Goal: Transaction & Acquisition: Purchase product/service

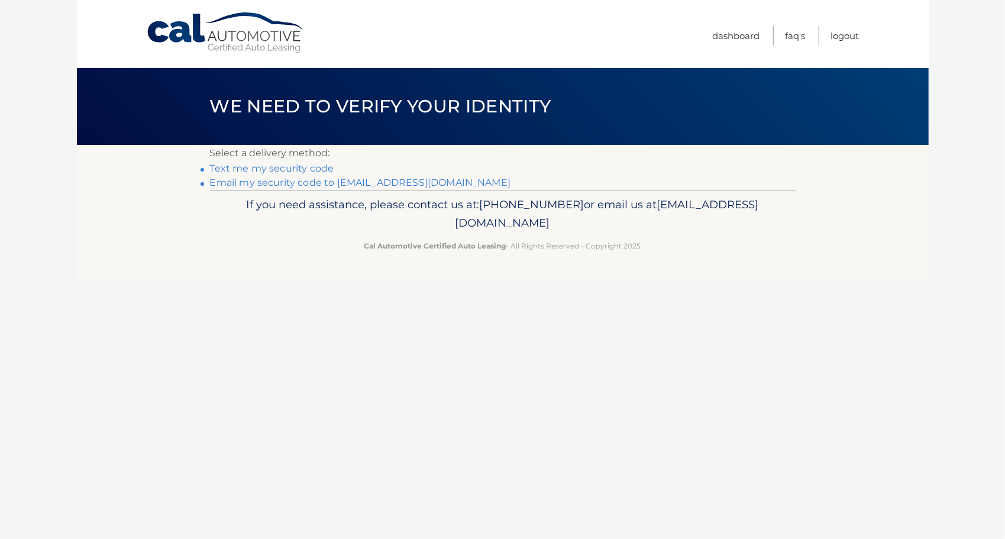
click at [254, 168] on link "Text me my security code" at bounding box center [272, 168] width 124 height 11
click at [259, 180] on link "Email my security code to j*****@esskolaw.com" at bounding box center [360, 182] width 301 height 11
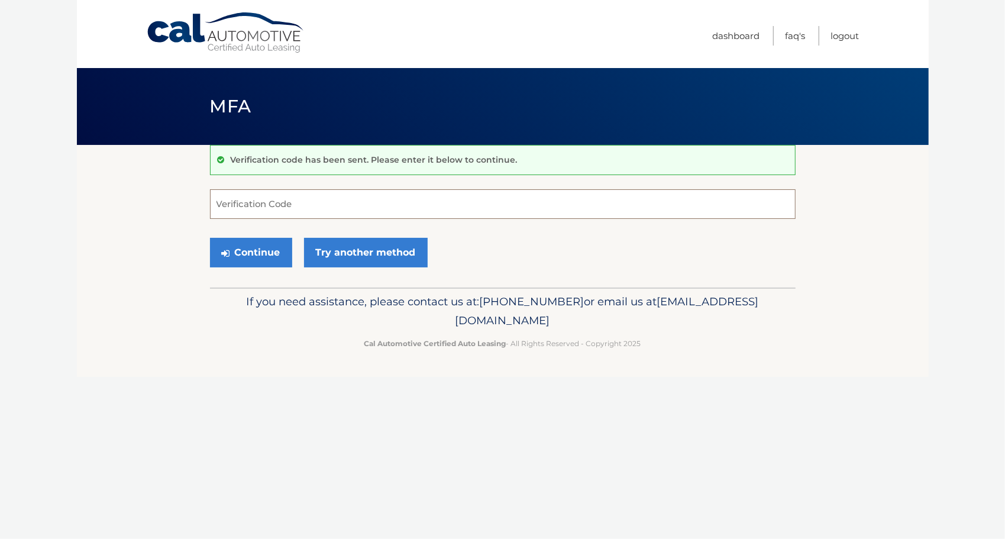
click at [277, 199] on input "Verification Code" at bounding box center [503, 204] width 586 height 30
type input "168485"
click at [253, 259] on button "Continue" at bounding box center [251, 253] width 82 height 30
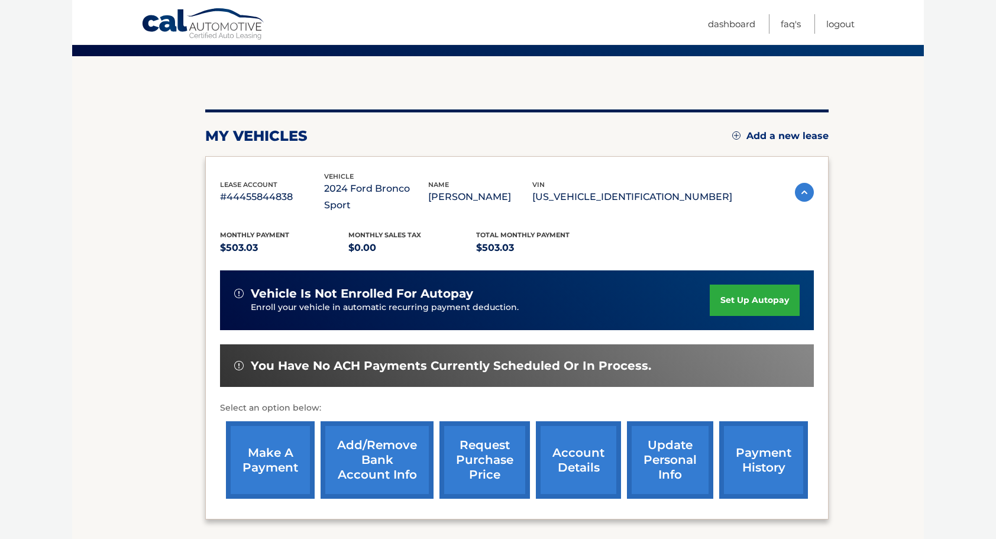
scroll to position [118, 0]
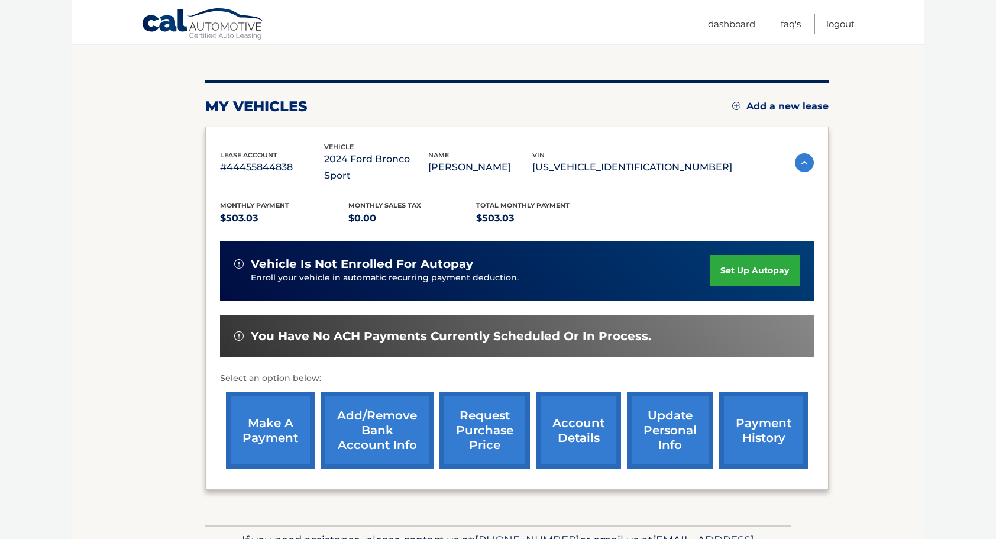
click at [260, 421] on link "make a payment" at bounding box center [270, 431] width 89 height 78
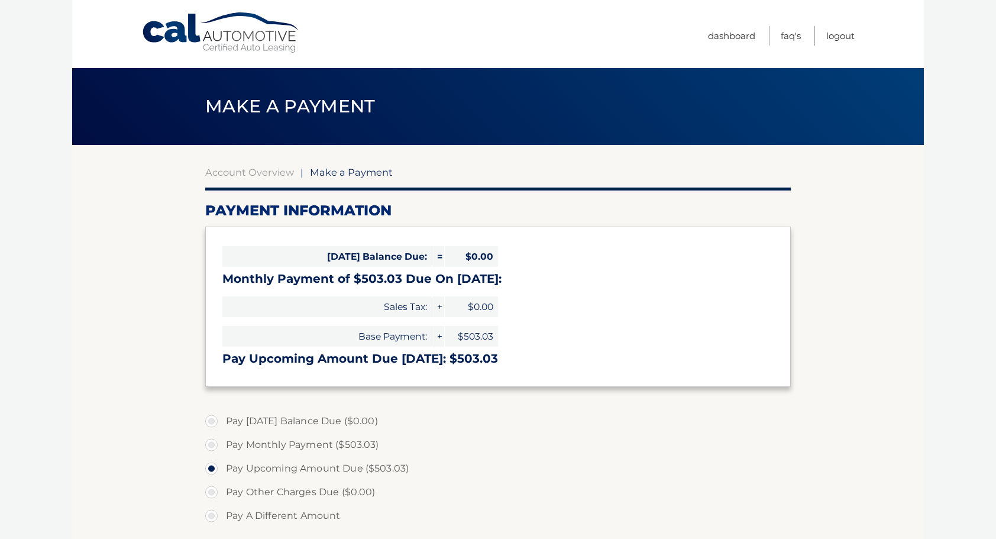
select select "OGQzNjNlZWMtOTI3Ni00NDMzLTk4MzEtOGJlZTBmNGY1ZGE2"
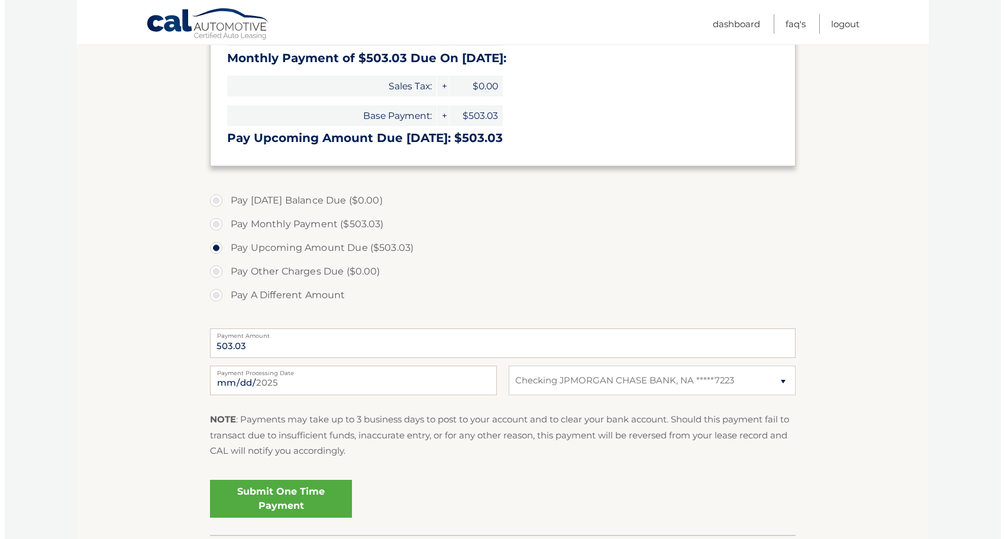
scroll to position [237, 0]
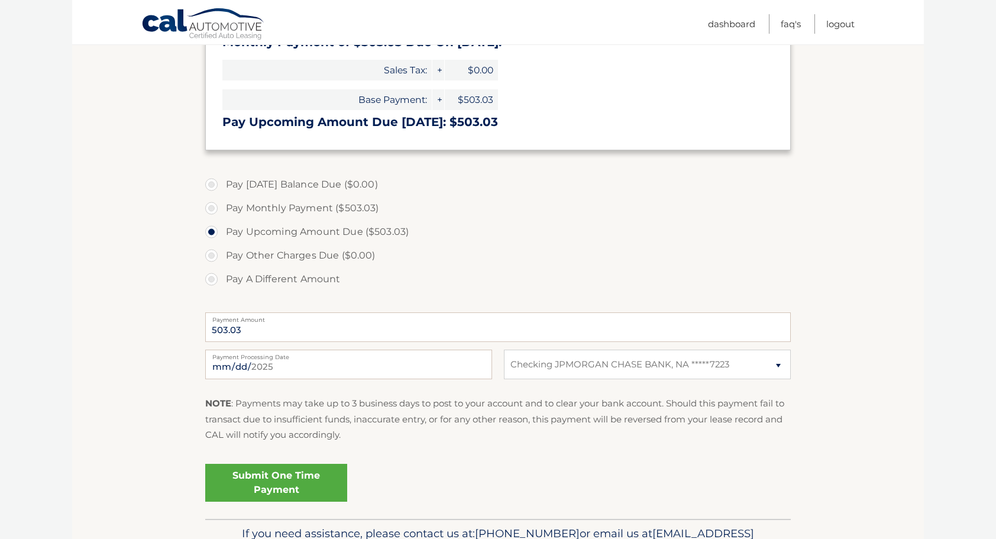
click at [290, 474] on link "Submit One Time Payment" at bounding box center [276, 483] width 142 height 38
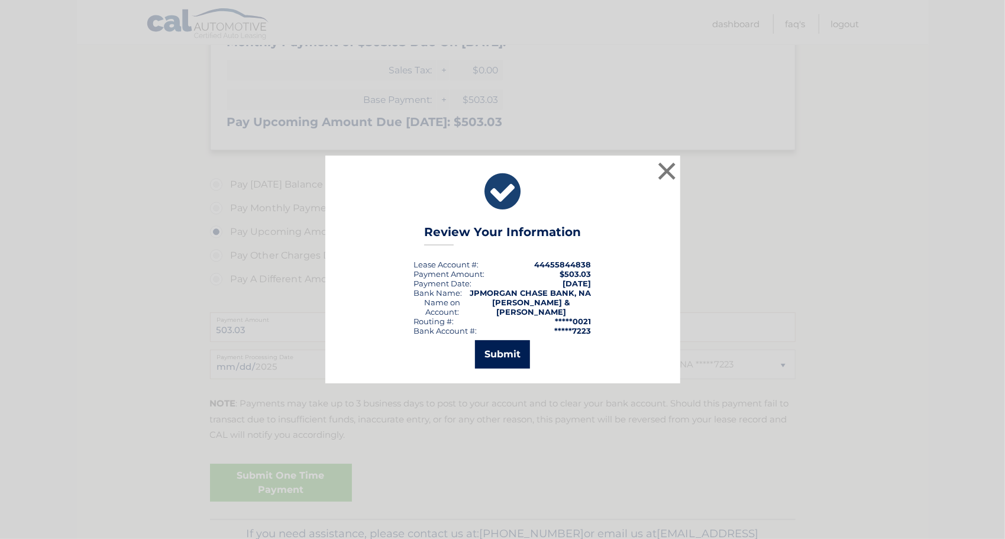
click at [511, 350] on button "Submit" at bounding box center [502, 354] width 55 height 28
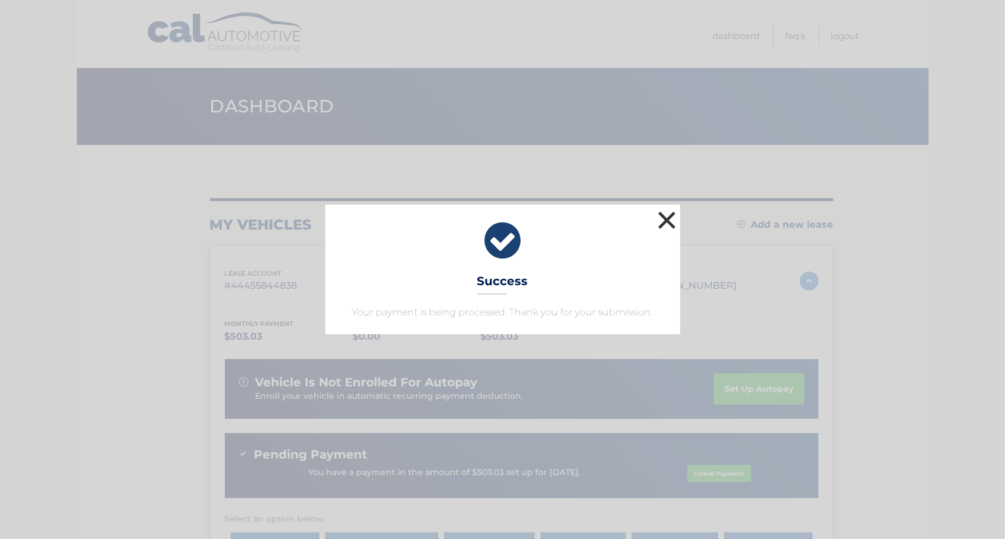
click at [671, 217] on button "×" at bounding box center [668, 220] width 24 height 24
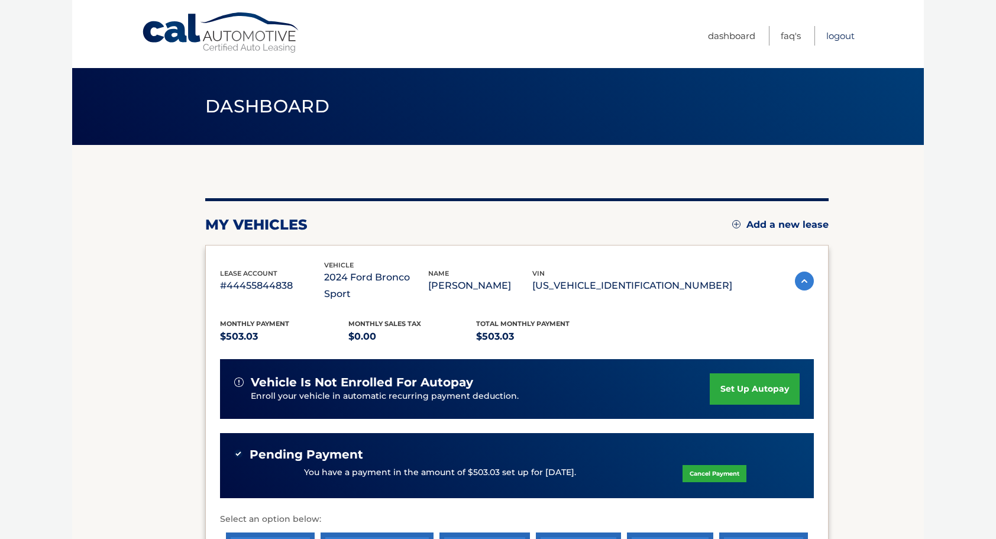
click at [836, 33] on link "Logout" at bounding box center [841, 36] width 28 height 20
